Goal: Transaction & Acquisition: Purchase product/service

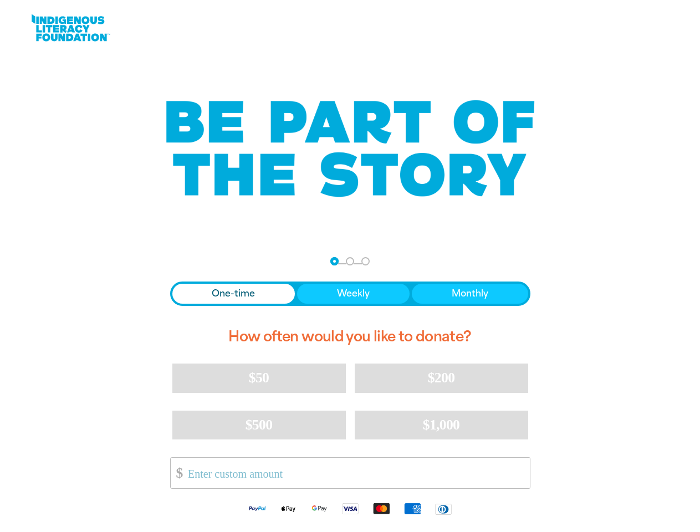
click at [349, 266] on nav "Step 1 Step 2 Step 3" at bounding box center [349, 261] width 39 height 13
click at [185, 261] on div "arrow_back Back Step 1 Step 2 Step 3" at bounding box center [350, 261] width 360 height 13
click at [334, 261] on div "Navigate to step 1 of 3 to enter your donation amount" at bounding box center [334, 261] width 3 height 3
click at [233, 294] on span "One-time" at bounding box center [233, 293] width 43 height 13
click at [352, 294] on span "Weekly" at bounding box center [353, 293] width 33 height 13
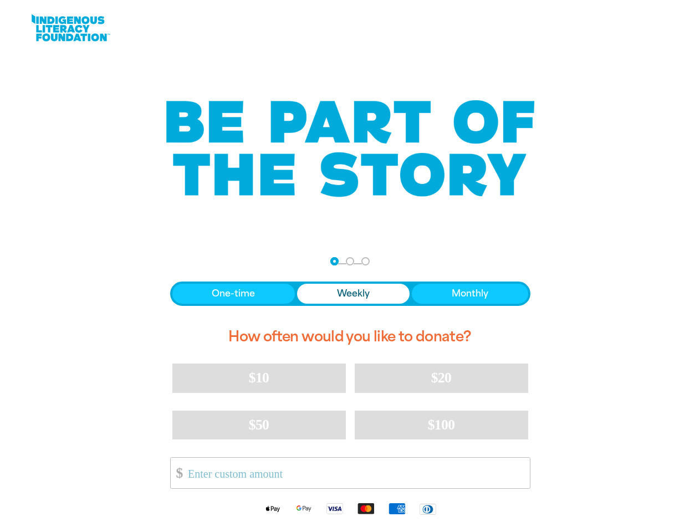
click at [469, 294] on span "Monthly" at bounding box center [469, 293] width 37 height 13
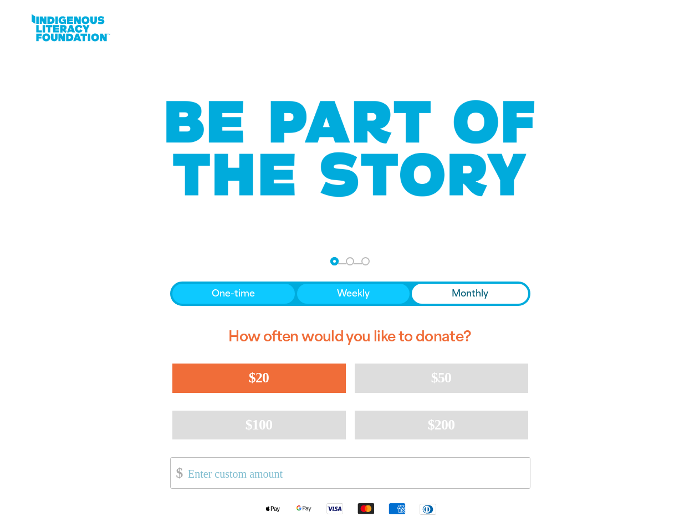
click at [259, 378] on span "$20" at bounding box center [259, 377] width 20 height 16
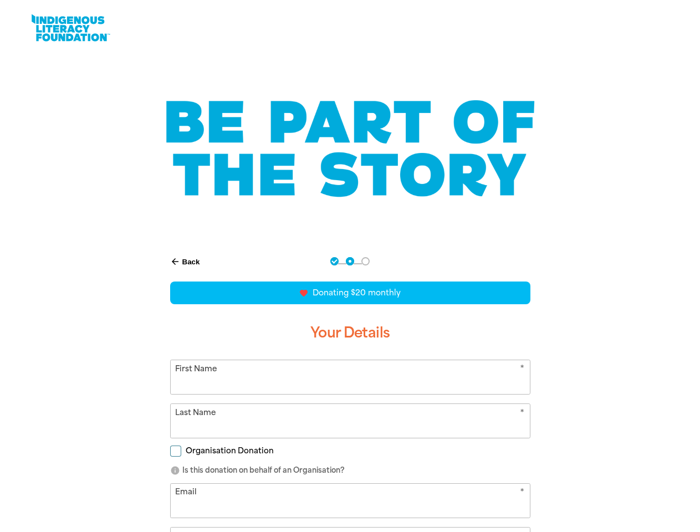
scroll to position [124, 0]
